Goal: Download file/media

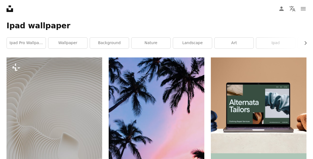
scroll to position [91, 0]
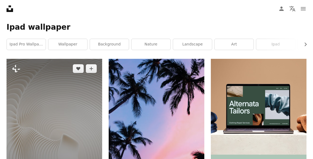
click at [51, 84] on img at bounding box center [55, 130] width 96 height 143
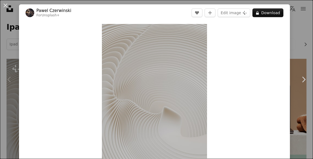
click at [311, 58] on link "Chevron right" at bounding box center [303, 79] width 19 height 52
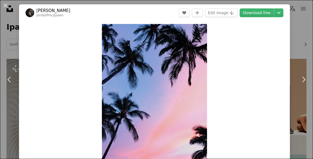
click at [18, 23] on div "An X shape Chevron left Chevron right [PERSON_NAME] jordanfmcqueen A heart A pl…" at bounding box center [156, 79] width 313 height 159
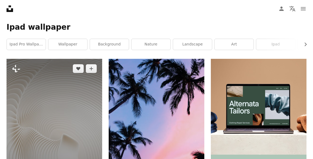
click at [49, 81] on img at bounding box center [55, 130] width 96 height 143
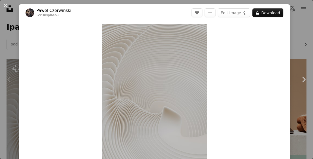
click at [274, 14] on button "A lock Download" at bounding box center [267, 12] width 31 height 9
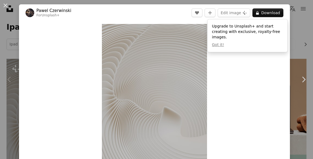
click at [311, 60] on link "Chevron right" at bounding box center [303, 79] width 19 height 52
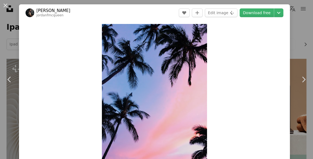
click at [303, 75] on icon "Chevron right" at bounding box center [303, 79] width 9 height 9
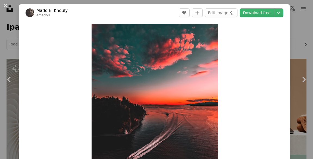
click at [32, 70] on div "Zoom in" at bounding box center [154, 102] width 271 height 163
click at [23, 82] on div "Zoom in" at bounding box center [154, 102] width 271 height 163
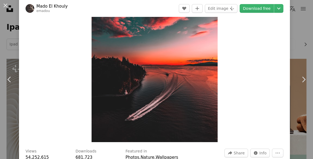
scroll to position [35, 0]
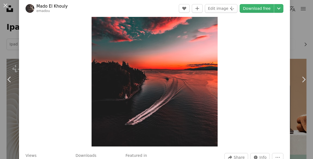
click at [9, 80] on icon at bounding box center [9, 79] width 4 height 6
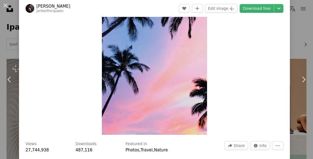
scroll to position [51, 0]
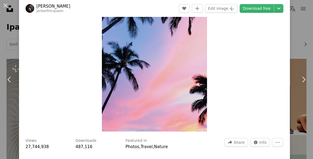
click at [308, 78] on link "Chevron right" at bounding box center [303, 79] width 19 height 52
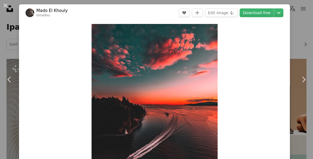
click at [305, 82] on icon "Chevron right" at bounding box center [303, 79] width 9 height 9
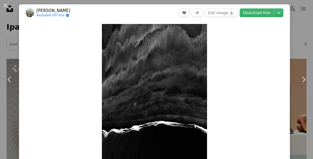
click at [305, 82] on icon "Chevron right" at bounding box center [303, 79] width 9 height 9
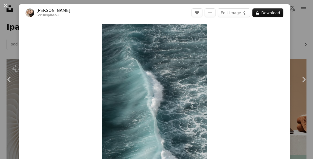
click at [303, 85] on link "Chevron right" at bounding box center [303, 79] width 19 height 52
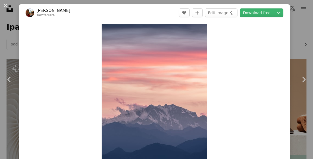
click at [305, 84] on link "Chevron right" at bounding box center [303, 79] width 19 height 52
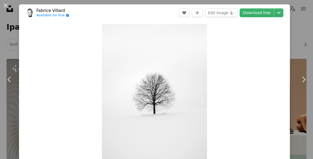
click at [303, 87] on link "Chevron right" at bounding box center [303, 79] width 19 height 52
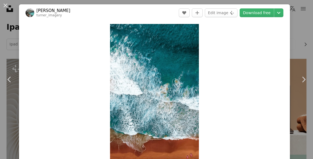
click at [304, 89] on link "Chevron right" at bounding box center [303, 79] width 19 height 52
click at [12, 78] on icon "Chevron left" at bounding box center [9, 79] width 9 height 9
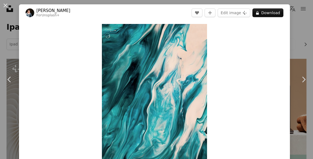
click at [12, 78] on icon "Chevron left" at bounding box center [9, 79] width 9 height 9
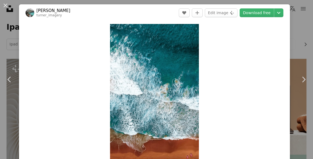
click at [12, 77] on icon "Chevron left" at bounding box center [9, 79] width 9 height 9
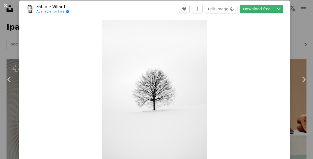
scroll to position [1, 0]
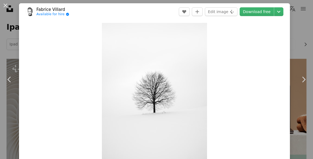
click at [269, 14] on link "Download free" at bounding box center [257, 11] width 34 height 9
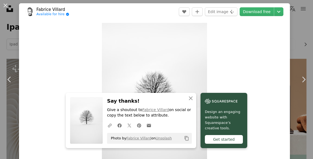
click at [302, 78] on icon "Chevron right" at bounding box center [303, 79] width 9 height 9
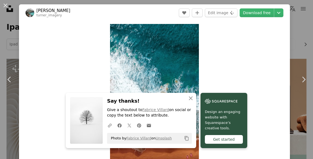
click at [300, 87] on link "Chevron right" at bounding box center [303, 79] width 19 height 52
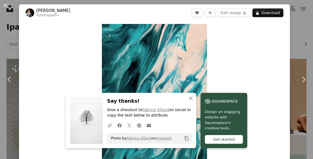
click at [268, 86] on div "Zoom in" at bounding box center [154, 102] width 271 height 163
click at [192, 99] on icon "button" at bounding box center [191, 98] width 4 height 4
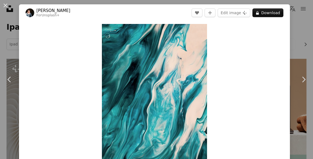
click at [302, 82] on icon "Chevron right" at bounding box center [303, 79] width 9 height 9
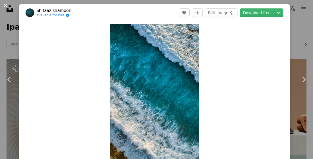
click at [300, 84] on link "Chevron right" at bounding box center [303, 79] width 19 height 52
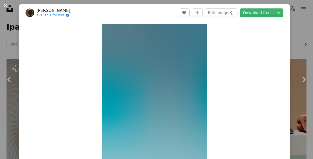
click at [304, 81] on icon "Chevron right" at bounding box center [303, 79] width 9 height 9
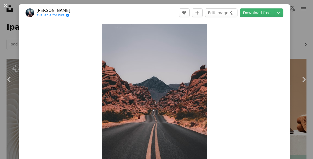
click at [304, 81] on icon "Chevron right" at bounding box center [303, 79] width 9 height 9
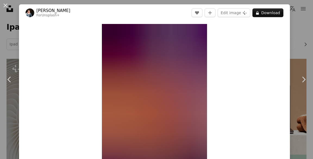
click at [304, 81] on icon "Chevron right" at bounding box center [303, 79] width 9 height 9
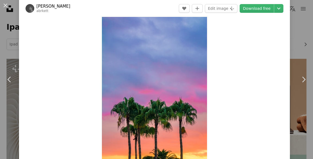
scroll to position [15, 0]
click at [303, 80] on icon "Chevron right" at bounding box center [303, 79] width 9 height 9
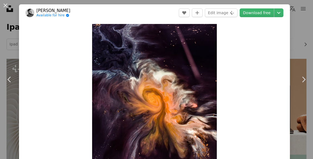
click at [302, 80] on icon "Chevron right" at bounding box center [303, 79] width 9 height 9
